Goal: Task Accomplishment & Management: Manage account settings

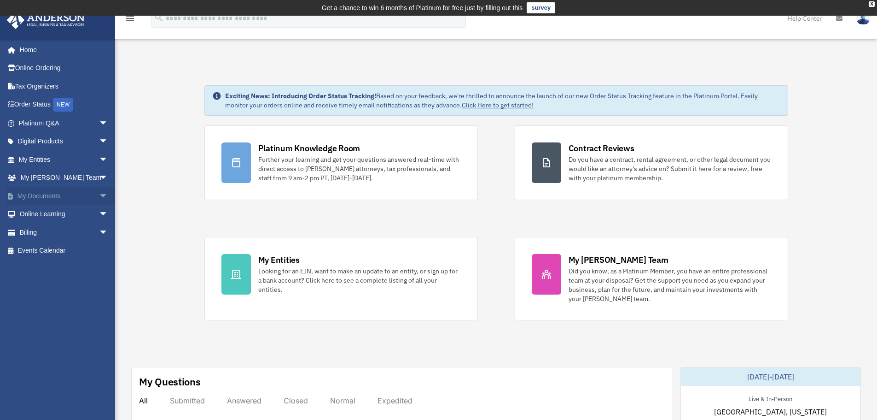
click at [52, 197] on link "My Documents arrow_drop_down" at bounding box center [64, 196] width 116 height 18
click at [99, 197] on span "arrow_drop_down" at bounding box center [108, 196] width 18 height 19
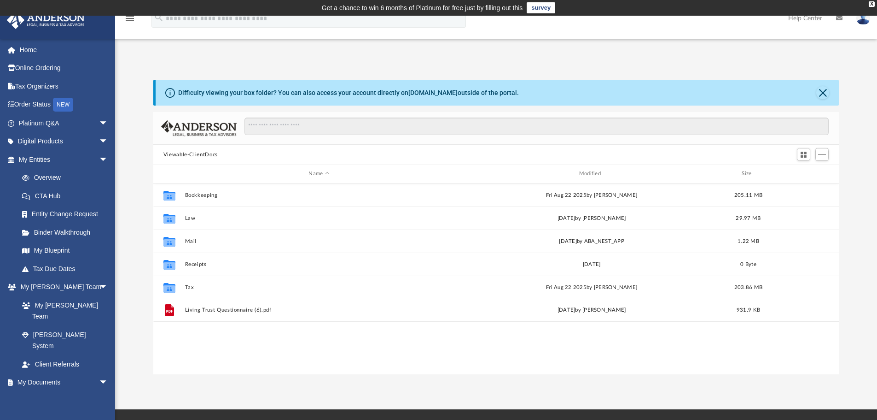
scroll to position [203, 679]
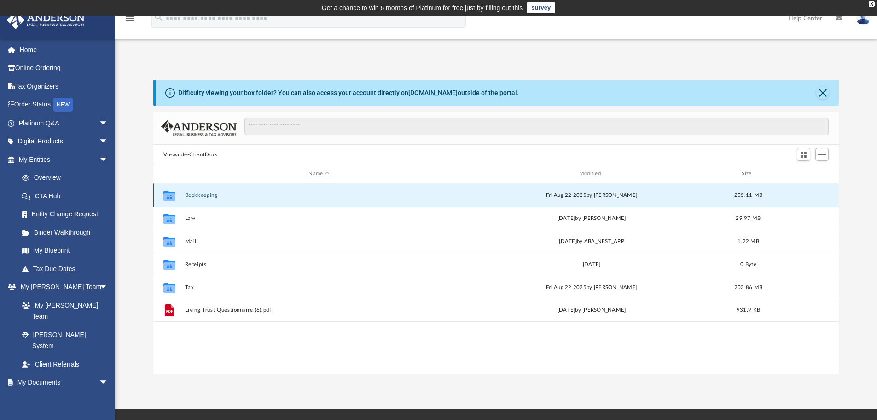
click at [207, 194] on button "Bookkeeping" at bounding box center [319, 195] width 268 height 6
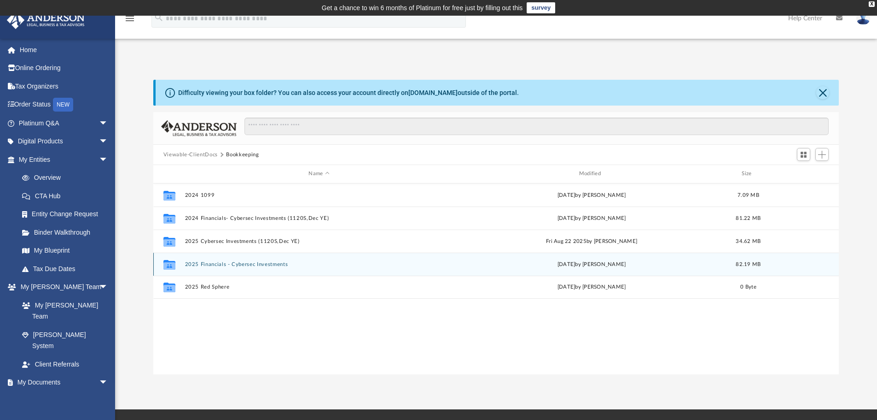
click at [210, 266] on button "2025 Financials - Cybersec Investments" at bounding box center [319, 264] width 268 height 6
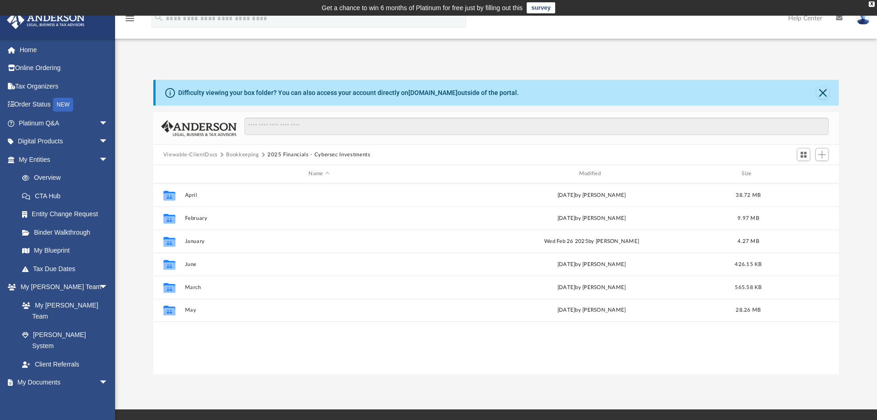
click at [243, 154] on button "Bookkeeping" at bounding box center [242, 155] width 33 height 8
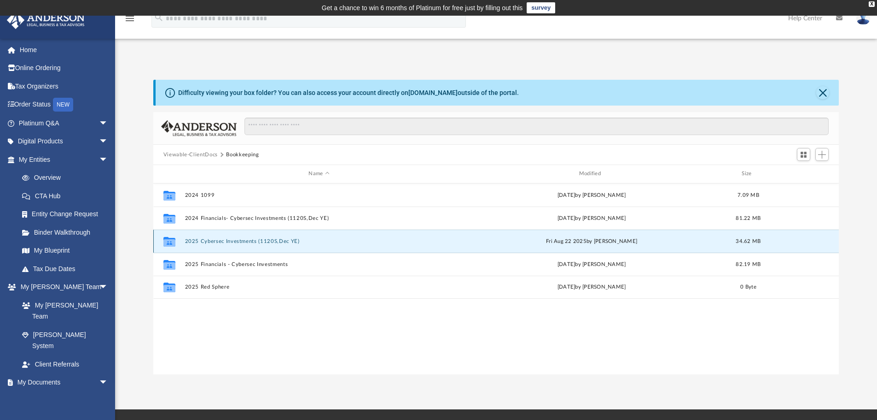
click at [219, 240] on button "2025 Cybersec Investments (1120S,Dec YE)" at bounding box center [319, 241] width 268 height 6
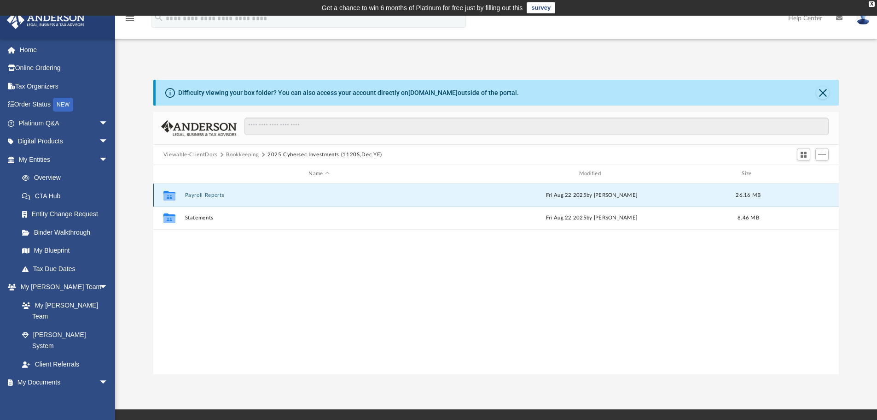
click at [217, 194] on button "Payroll Reports" at bounding box center [319, 195] width 268 height 6
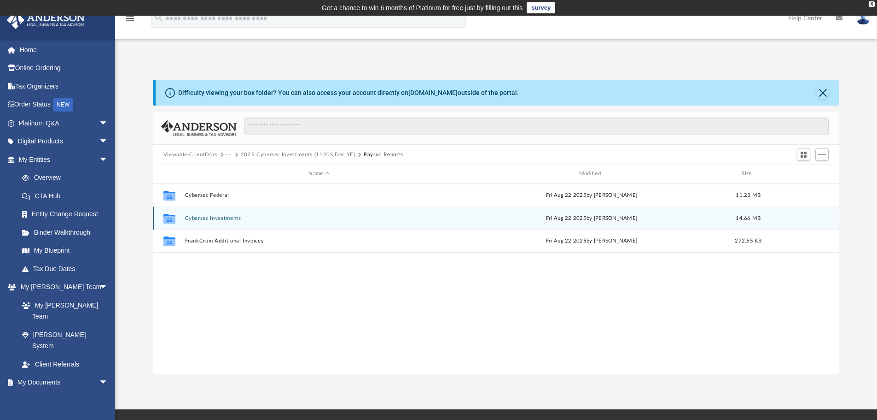
click at [214, 220] on button "Cybersec Investments" at bounding box center [319, 218] width 268 height 6
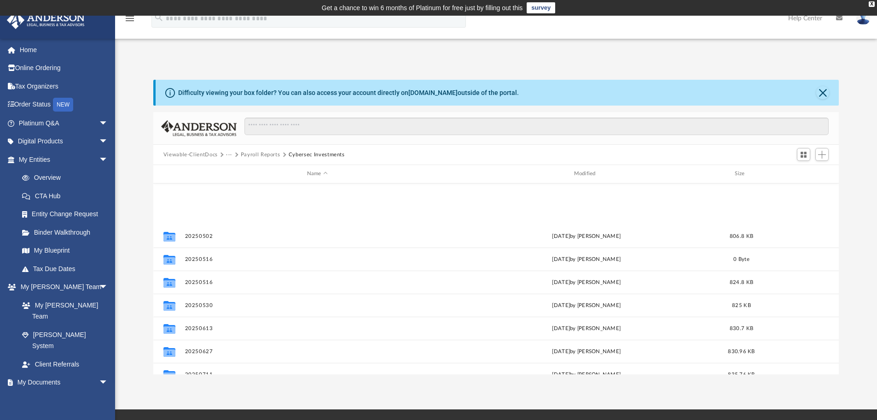
scroll to position [224, 0]
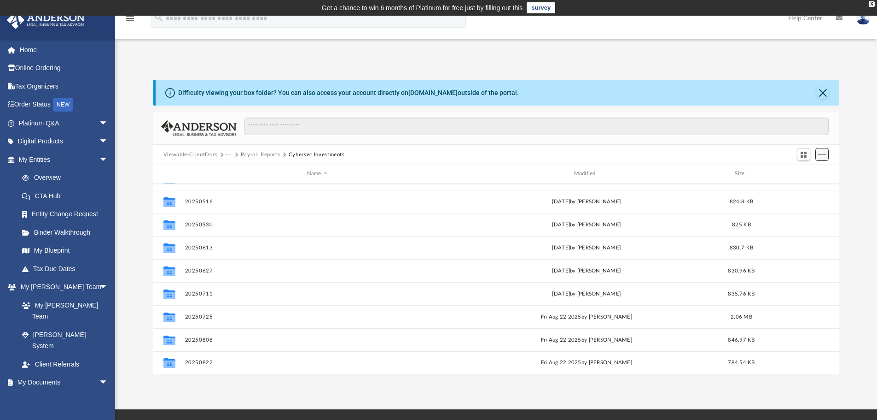
click at [823, 155] on span "Add" at bounding box center [822, 155] width 8 height 8
click at [801, 190] on li "New Folder" at bounding box center [808, 187] width 29 height 10
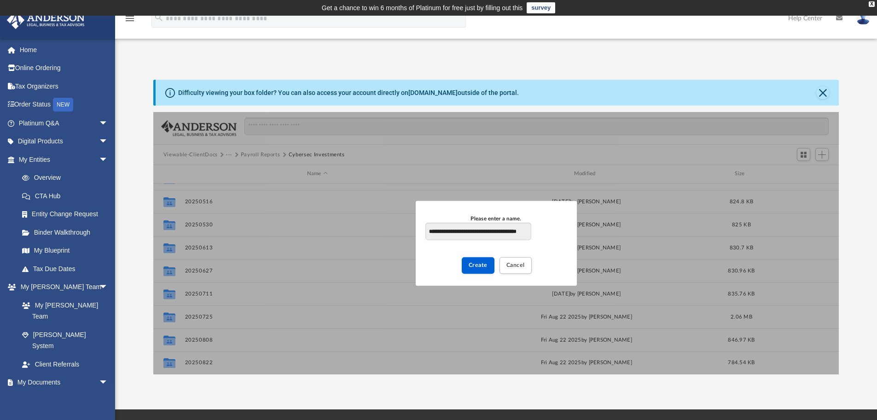
type input "**********"
click at [478, 235] on input "**********" at bounding box center [478, 230] width 105 height 17
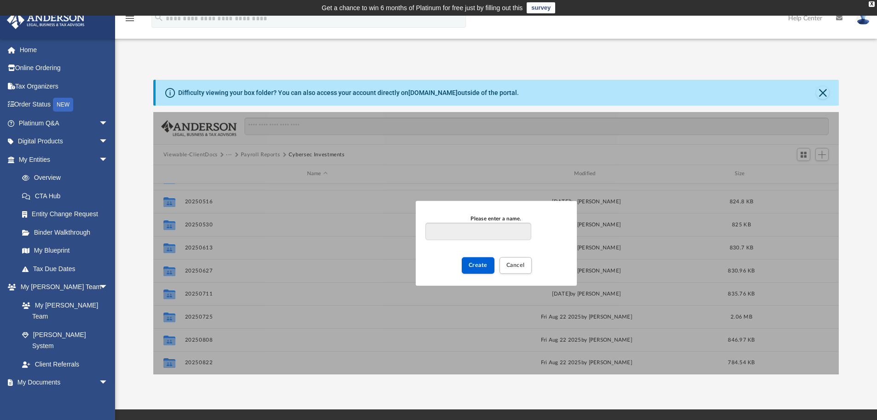
scroll to position [0, 0]
type input "********"
click at [474, 265] on span "Create" at bounding box center [478, 265] width 19 height 6
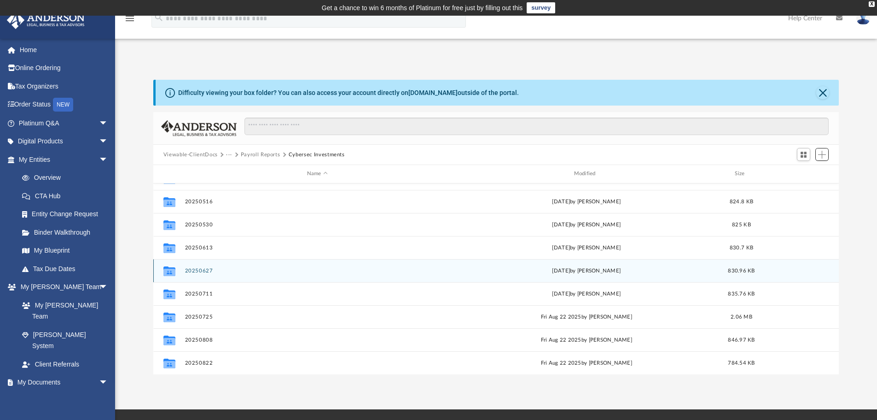
scroll to position [247, 0]
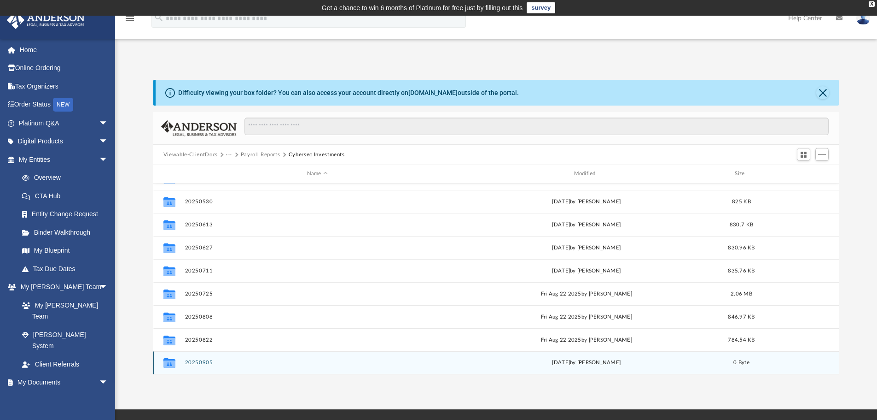
click at [198, 363] on button "20250905" at bounding box center [317, 362] width 265 height 6
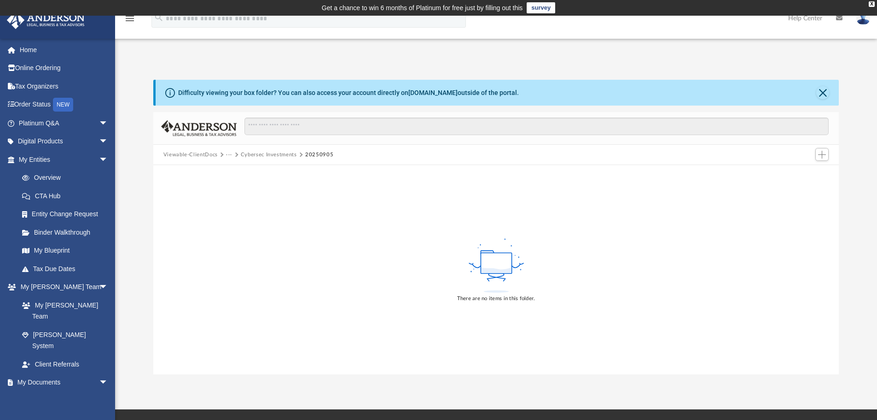
click at [284, 155] on button "Cybersec Investments" at bounding box center [269, 155] width 56 height 8
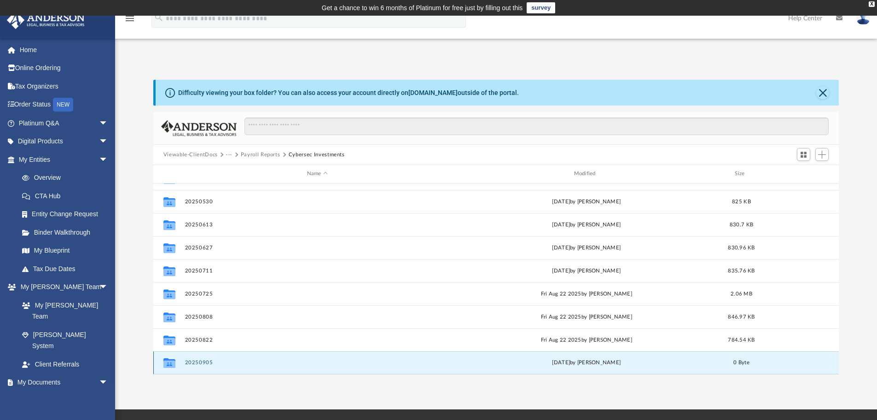
click at [198, 360] on button "20250905" at bounding box center [317, 362] width 265 height 6
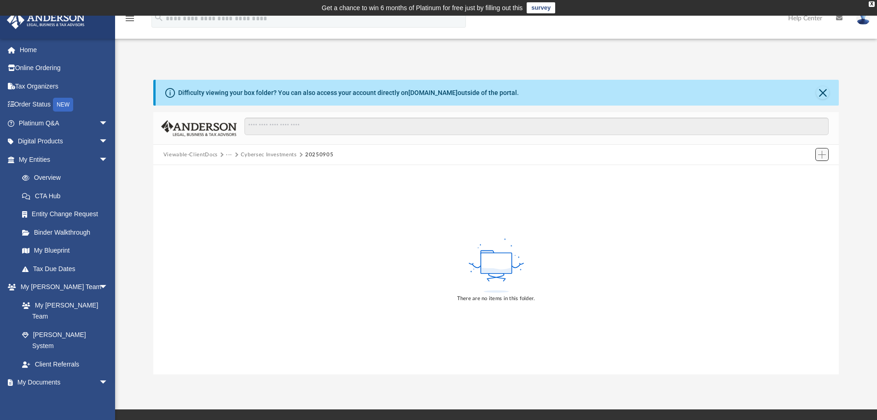
click at [823, 159] on button "Add" at bounding box center [823, 154] width 14 height 13
click at [804, 177] on li "Upload" at bounding box center [808, 173] width 29 height 10
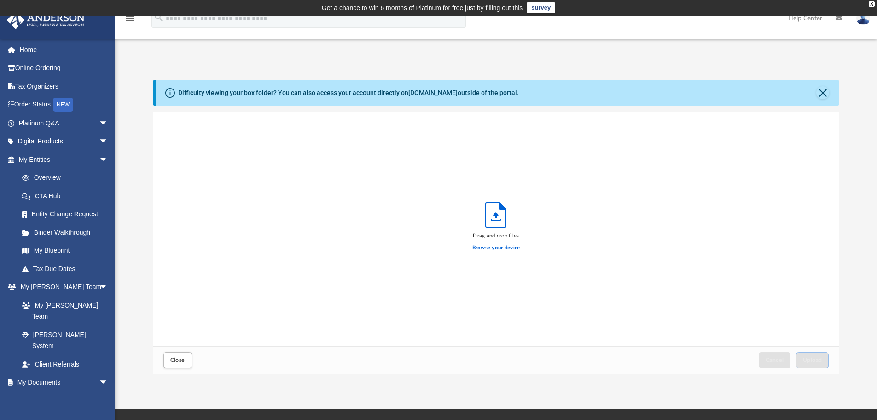
scroll to position [227, 679]
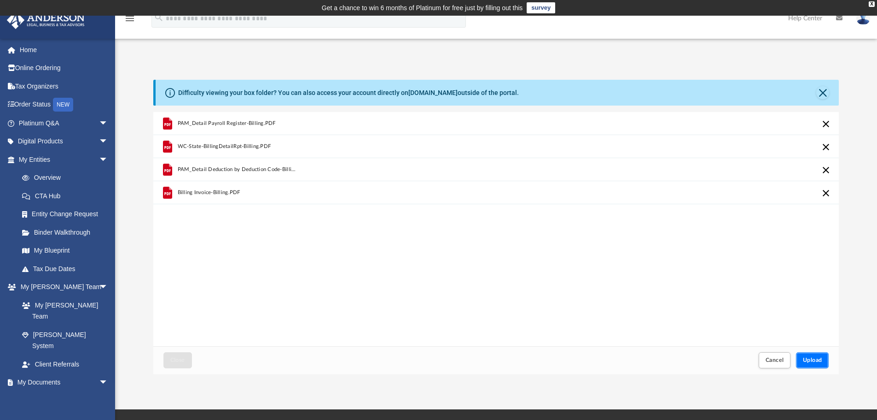
click at [804, 356] on button "Upload" at bounding box center [812, 360] width 33 height 16
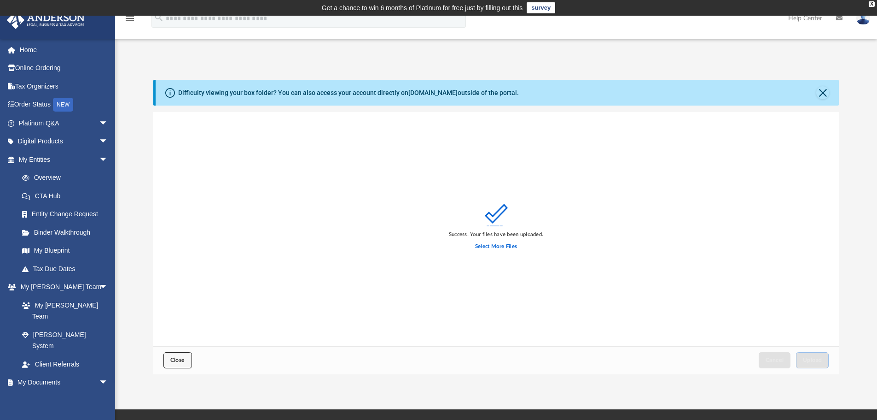
click at [175, 359] on span "Close" at bounding box center [177, 360] width 15 height 6
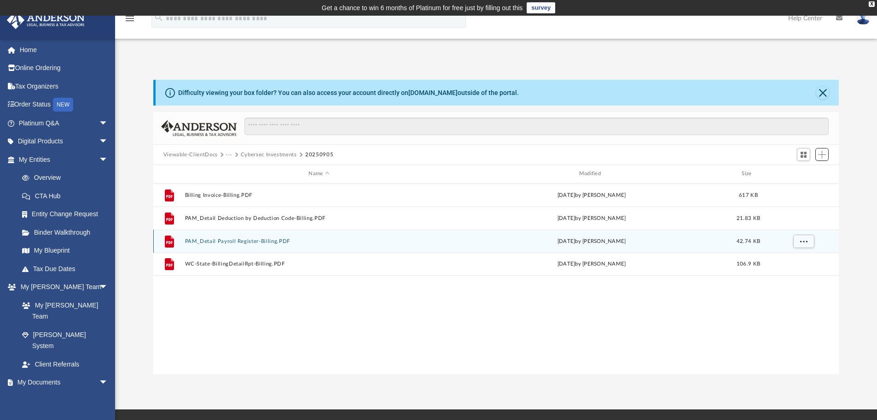
scroll to position [203, 679]
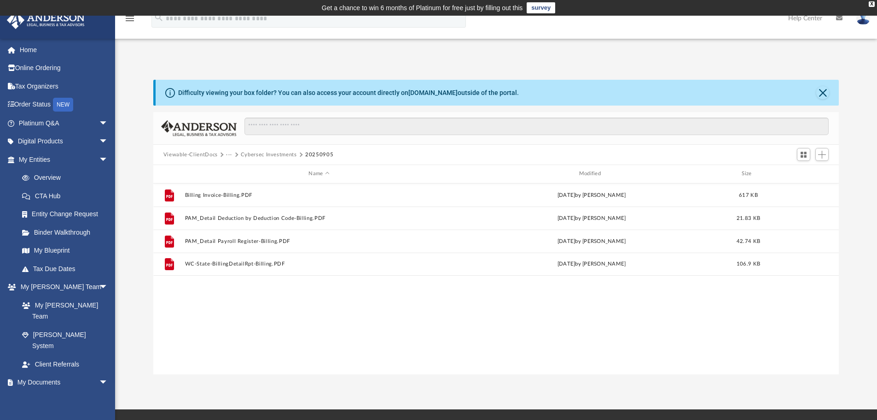
click at [253, 155] on button "Cybersec Investments" at bounding box center [269, 155] width 56 height 8
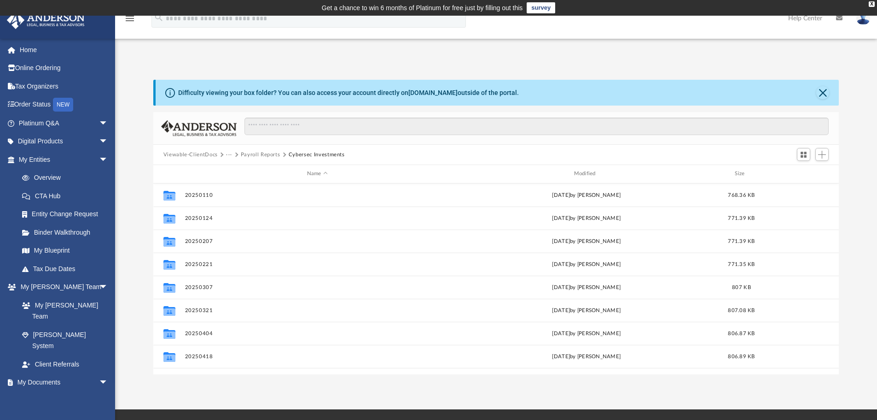
click at [258, 153] on button "Payroll Reports" at bounding box center [261, 155] width 40 height 8
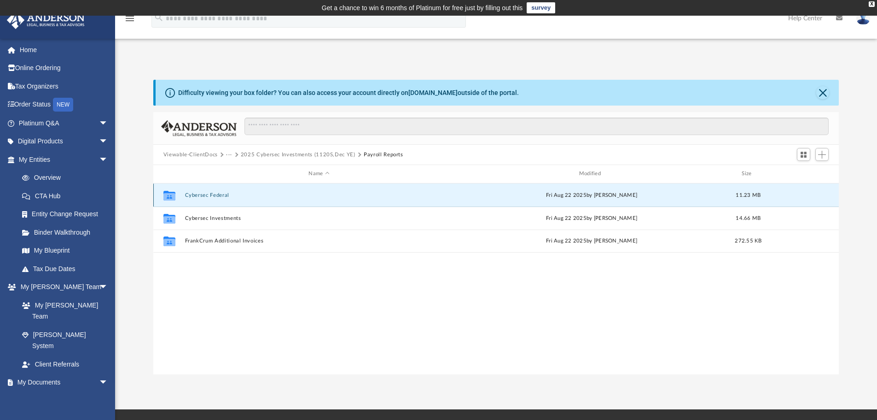
click at [216, 197] on button "Cybersec Federal" at bounding box center [319, 195] width 268 height 6
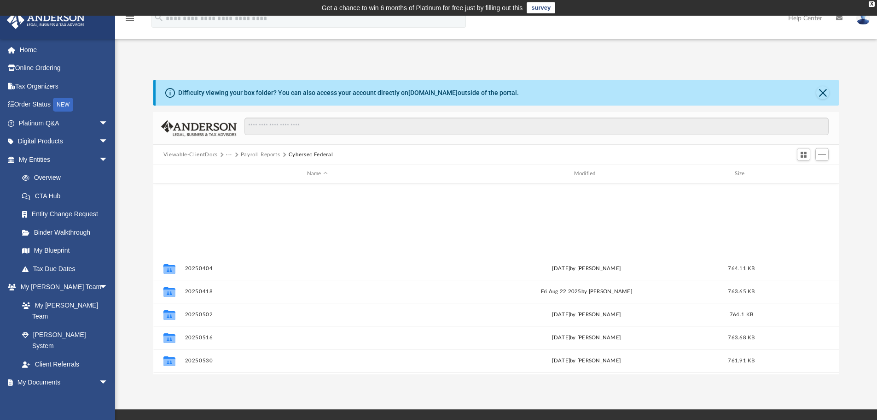
scroll to position [201, 0]
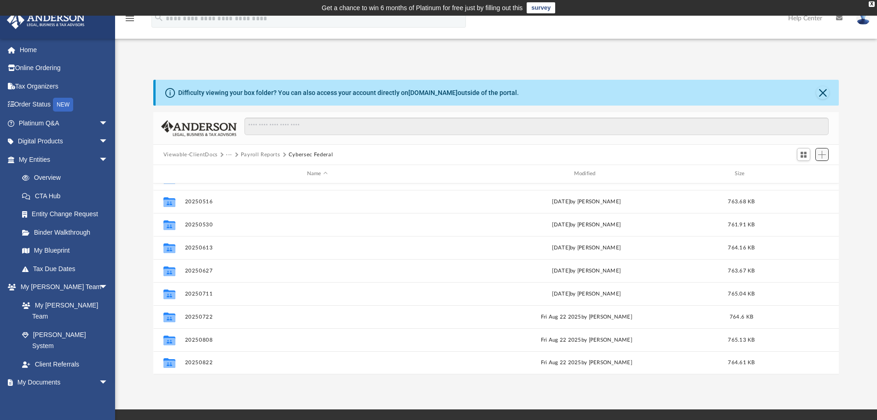
click at [822, 155] on span "Add" at bounding box center [822, 155] width 8 height 8
click at [806, 190] on li "New Folder" at bounding box center [808, 187] width 29 height 10
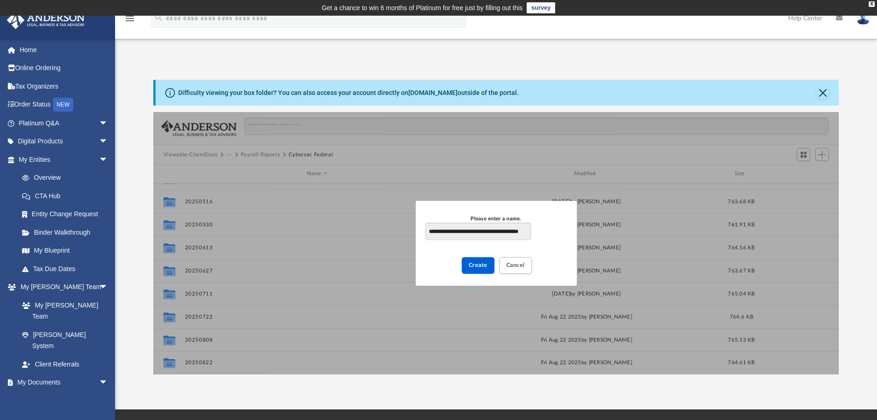
scroll to position [0, 33]
click at [484, 229] on input "**********" at bounding box center [478, 230] width 105 height 17
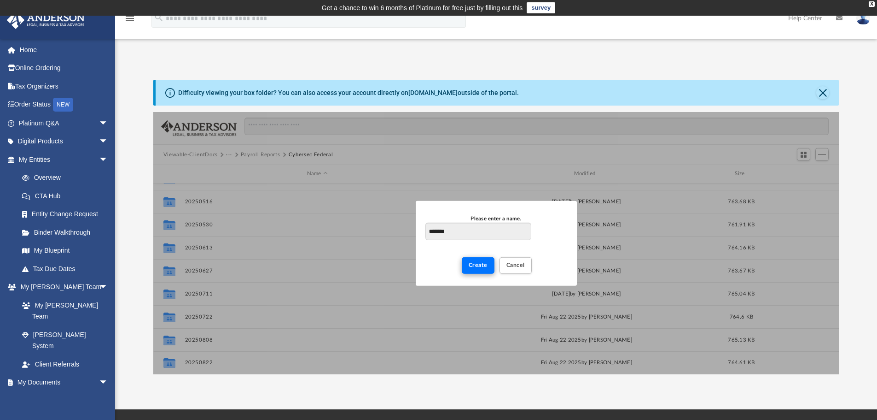
type input "********"
click at [480, 268] on button "Create" at bounding box center [478, 265] width 33 height 16
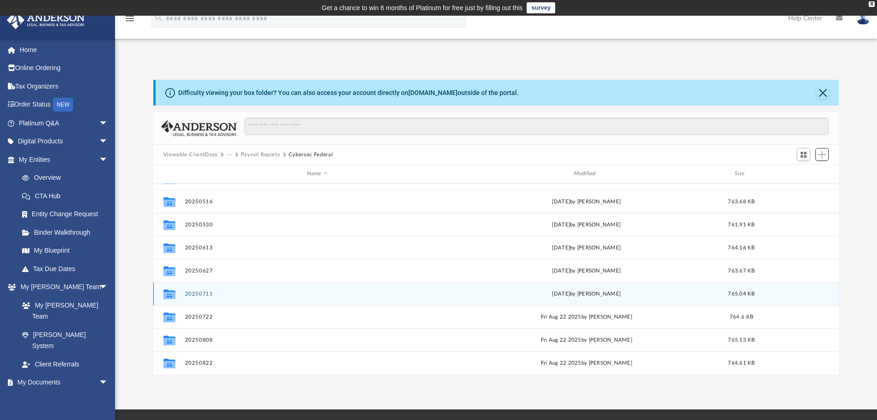
scroll to position [224, 0]
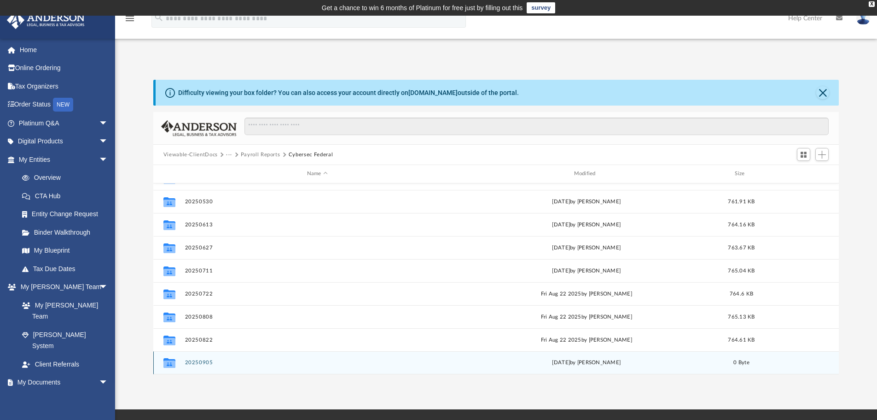
click at [204, 362] on button "20250905" at bounding box center [317, 362] width 265 height 6
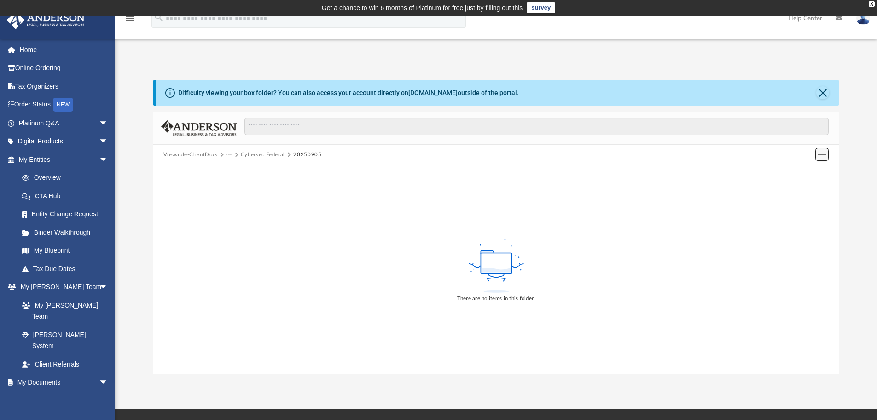
click at [825, 155] on span "Add" at bounding box center [822, 155] width 8 height 8
click at [803, 174] on li "Upload" at bounding box center [808, 173] width 29 height 10
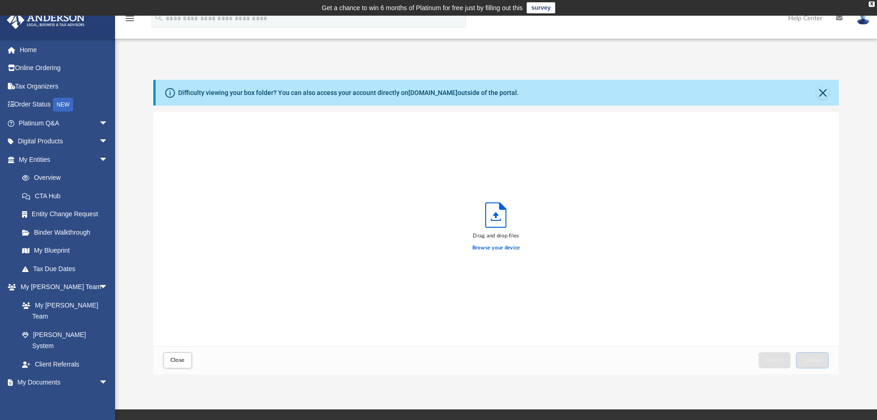
scroll to position [227, 679]
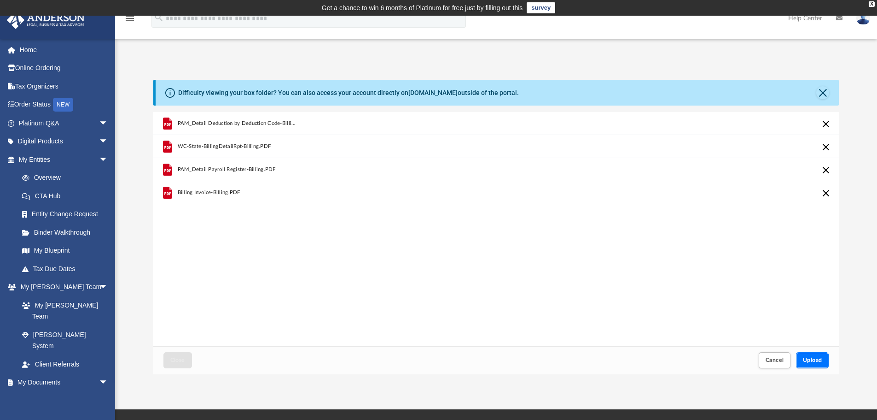
click at [809, 364] on button "Upload" at bounding box center [812, 360] width 33 height 16
